Goal: Download file/media

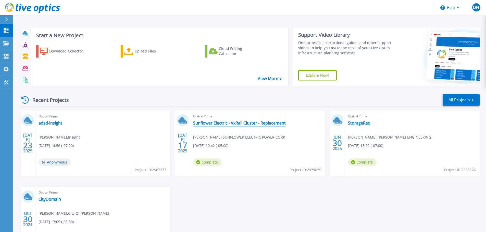
click at [256, 125] on link "Sunflower Electric - VxRail Cluster - Replacement" at bounding box center [239, 123] width 93 height 5
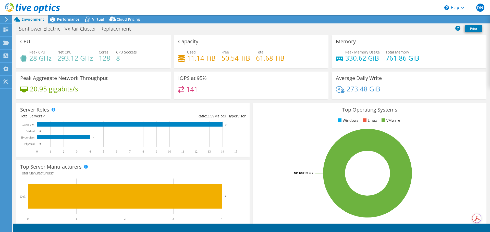
select select "USD"
click at [393, 17] on link "Reports" at bounding box center [403, 20] width 25 height 8
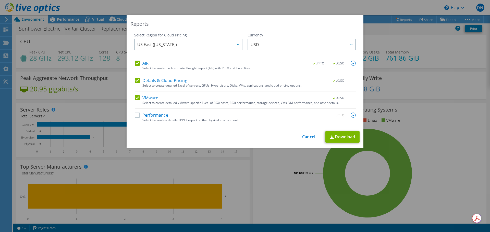
click at [136, 117] on label "Performance" at bounding box center [151, 115] width 33 height 5
click at [0, 0] on input "Performance" at bounding box center [0, 0] width 0 height 0
click at [341, 138] on link "Download" at bounding box center [342, 136] width 34 height 11
click at [344, 134] on link "Download" at bounding box center [342, 136] width 34 height 11
